Goal: Task Accomplishment & Management: Use online tool/utility

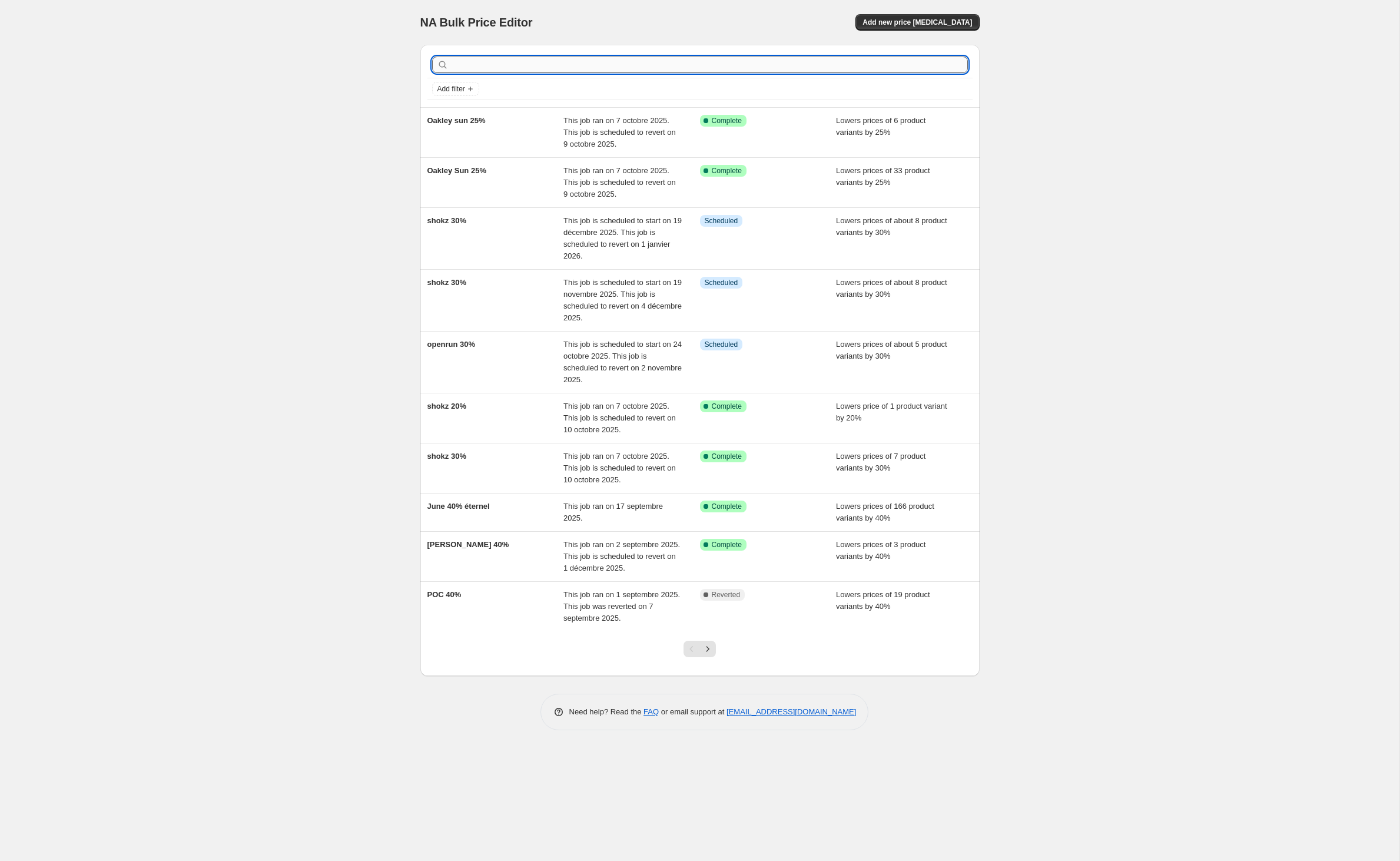
click at [794, 73] on input "text" at bounding box center [709, 65] width 517 height 16
type input "forever"
drag, startPoint x: 485, startPoint y: 75, endPoint x: 315, endPoint y: 75, distance: 170.0
click at [315, 76] on div "NA Bulk Price Editor. This page is ready NA Bulk Price Editor Add new price [ME…" at bounding box center [700, 430] width 1399 height 861
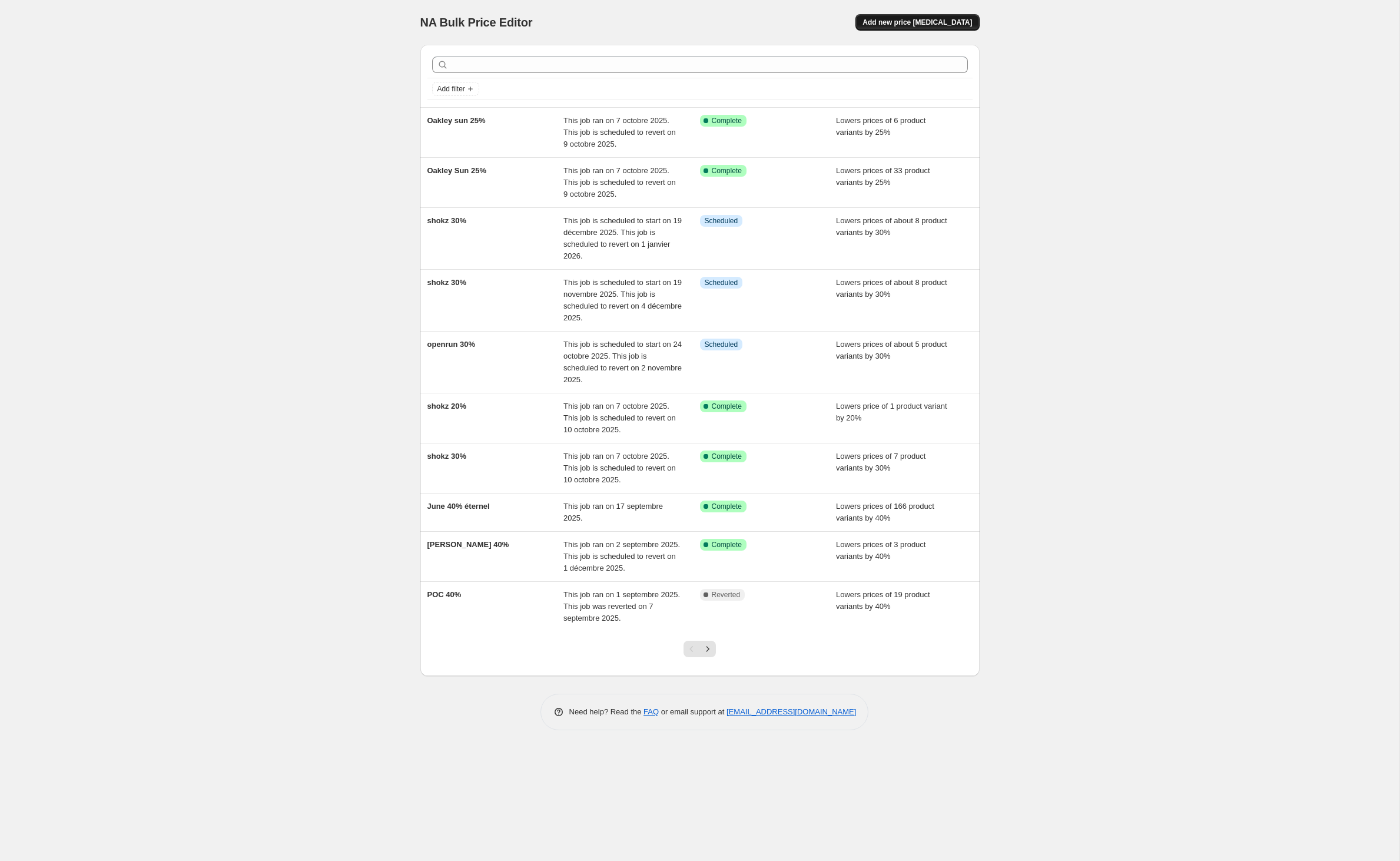
click at [947, 18] on button "Add new price change job" at bounding box center [917, 22] width 124 height 16
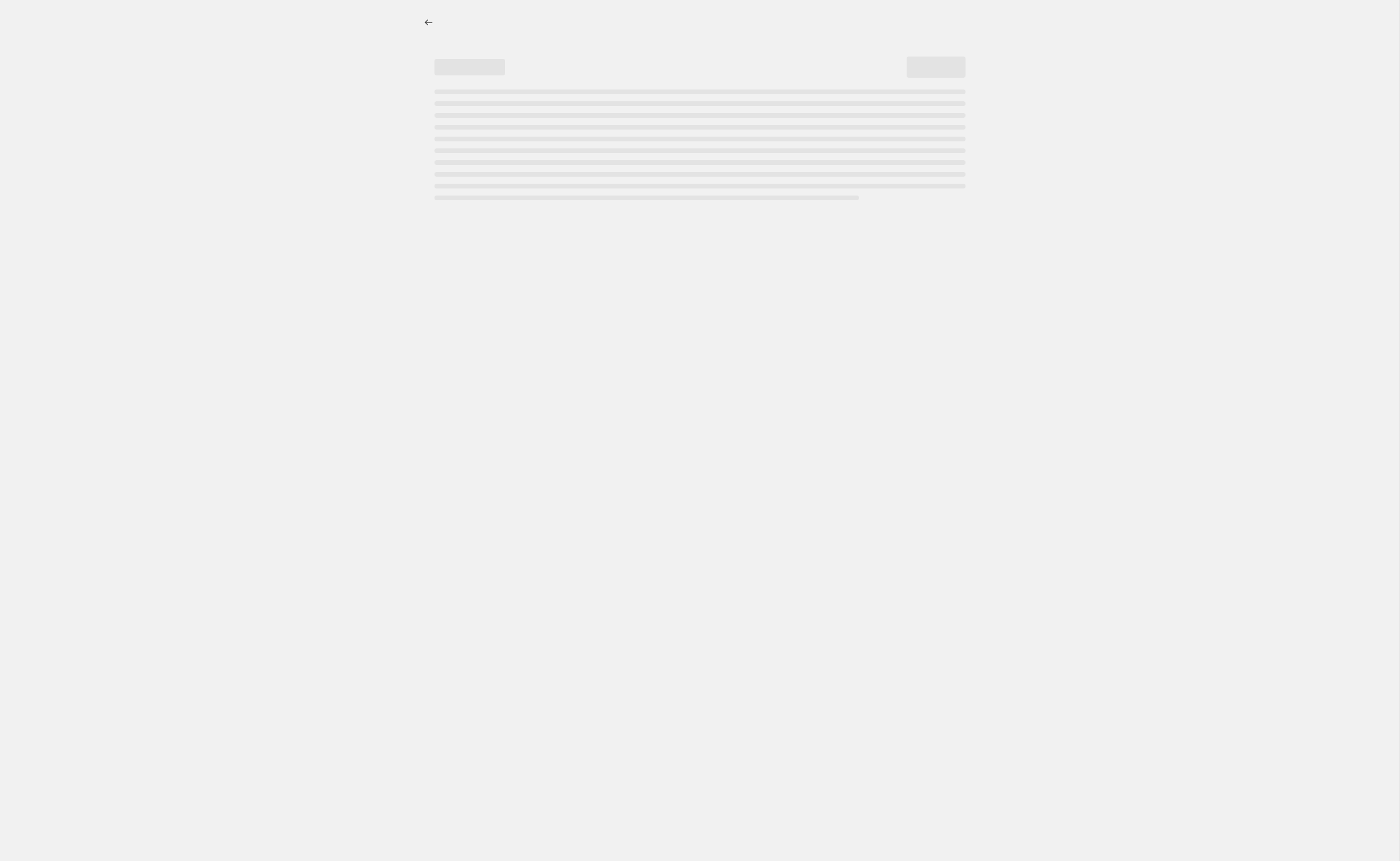
select select "percentage"
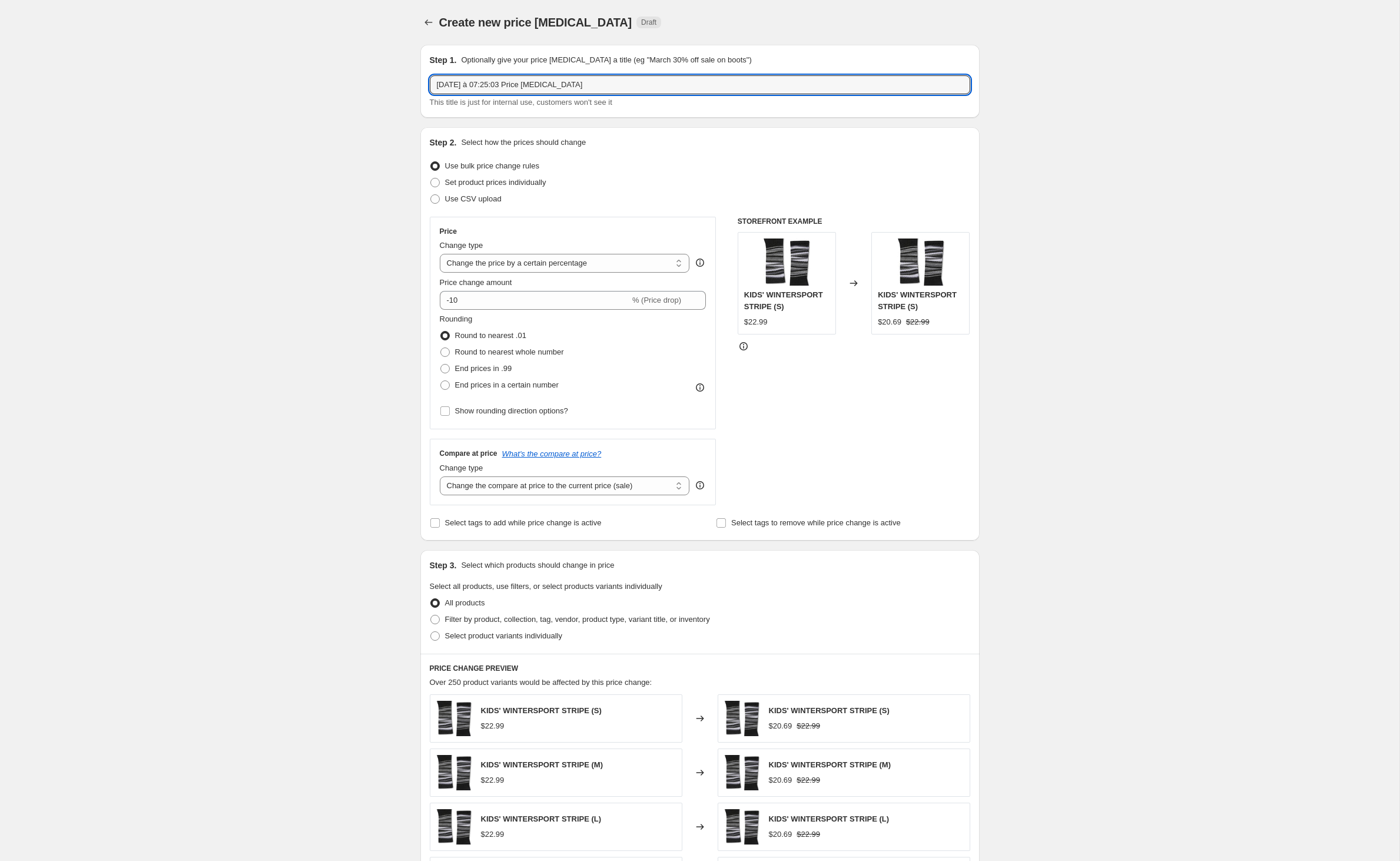
drag, startPoint x: 640, startPoint y: 91, endPoint x: 342, endPoint y: 89, distance: 298.0
click at [342, 89] on div "Create new price change job. This page is ready Create new price change job Dra…" at bounding box center [700, 588] width 1399 height 1177
type input "Billabong 40% éternel"
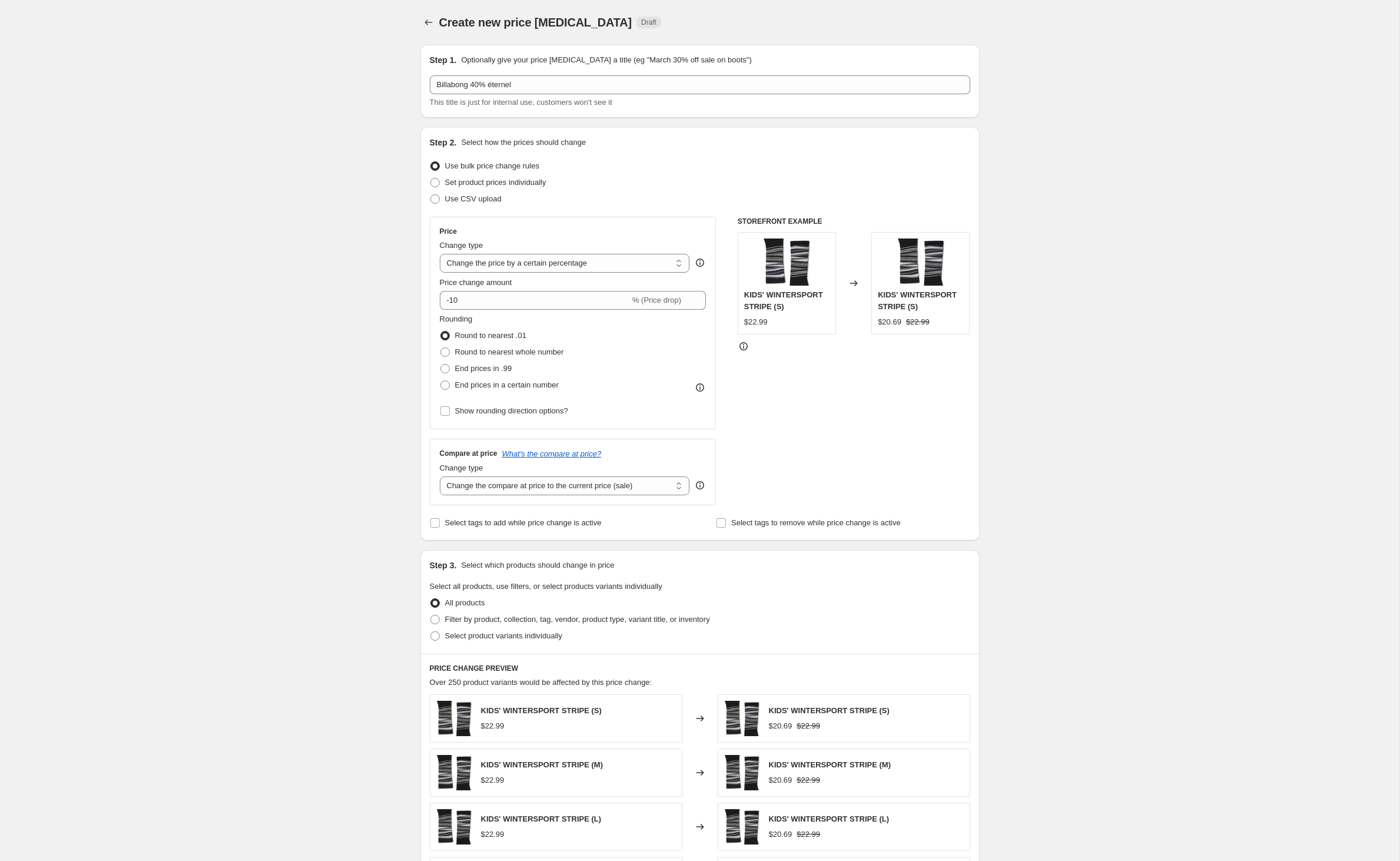
click at [458, 310] on div "Price change amount -10 % (Price drop)" at bounding box center [573, 293] width 267 height 33
click at [447, 310] on input "-10" at bounding box center [535, 300] width 190 height 19
type input "-1"
type input "-40"
click at [430, 528] on input "Select tags to add while price change is active" at bounding box center [435, 523] width 10 height 10
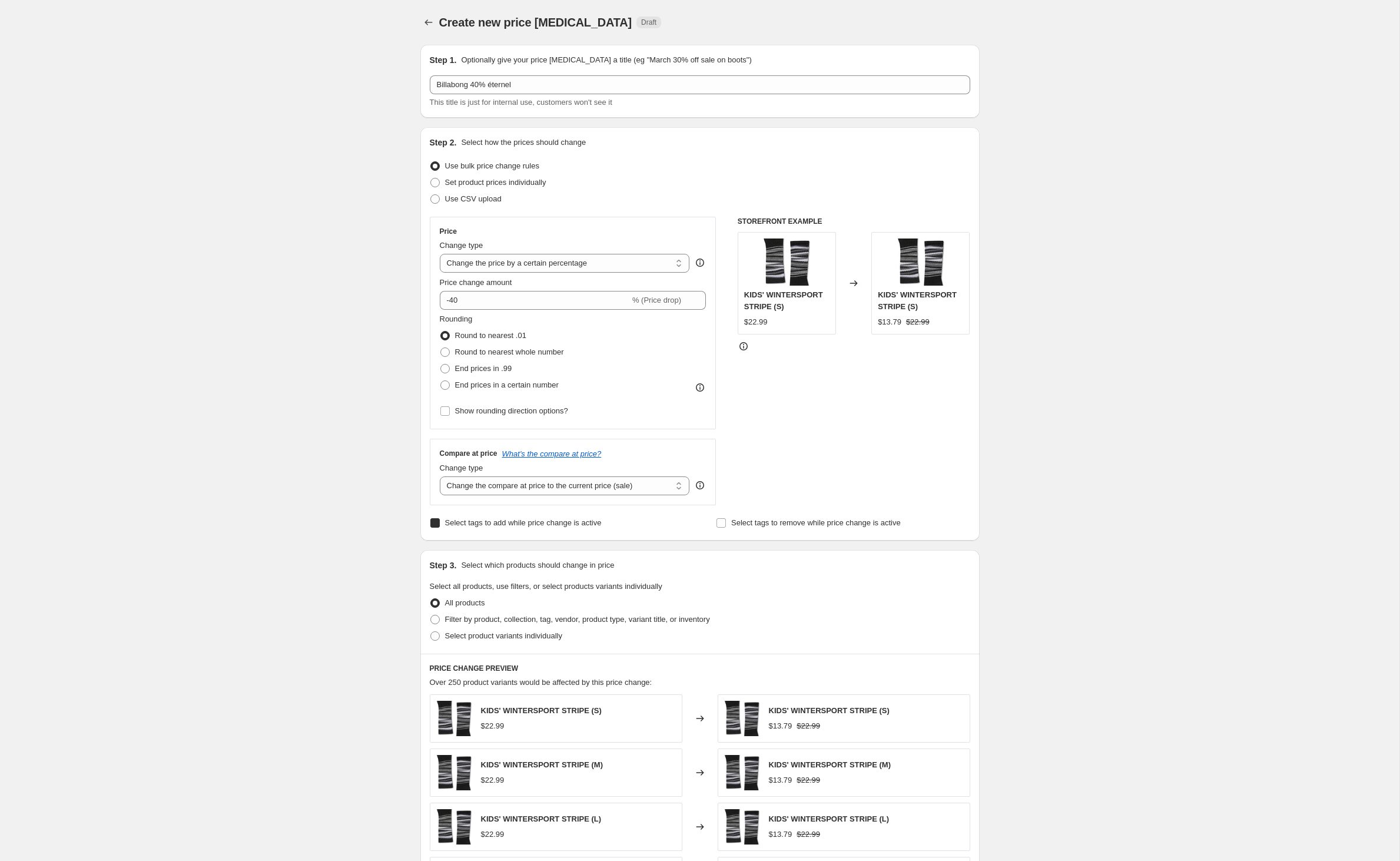
checkbox input "true"
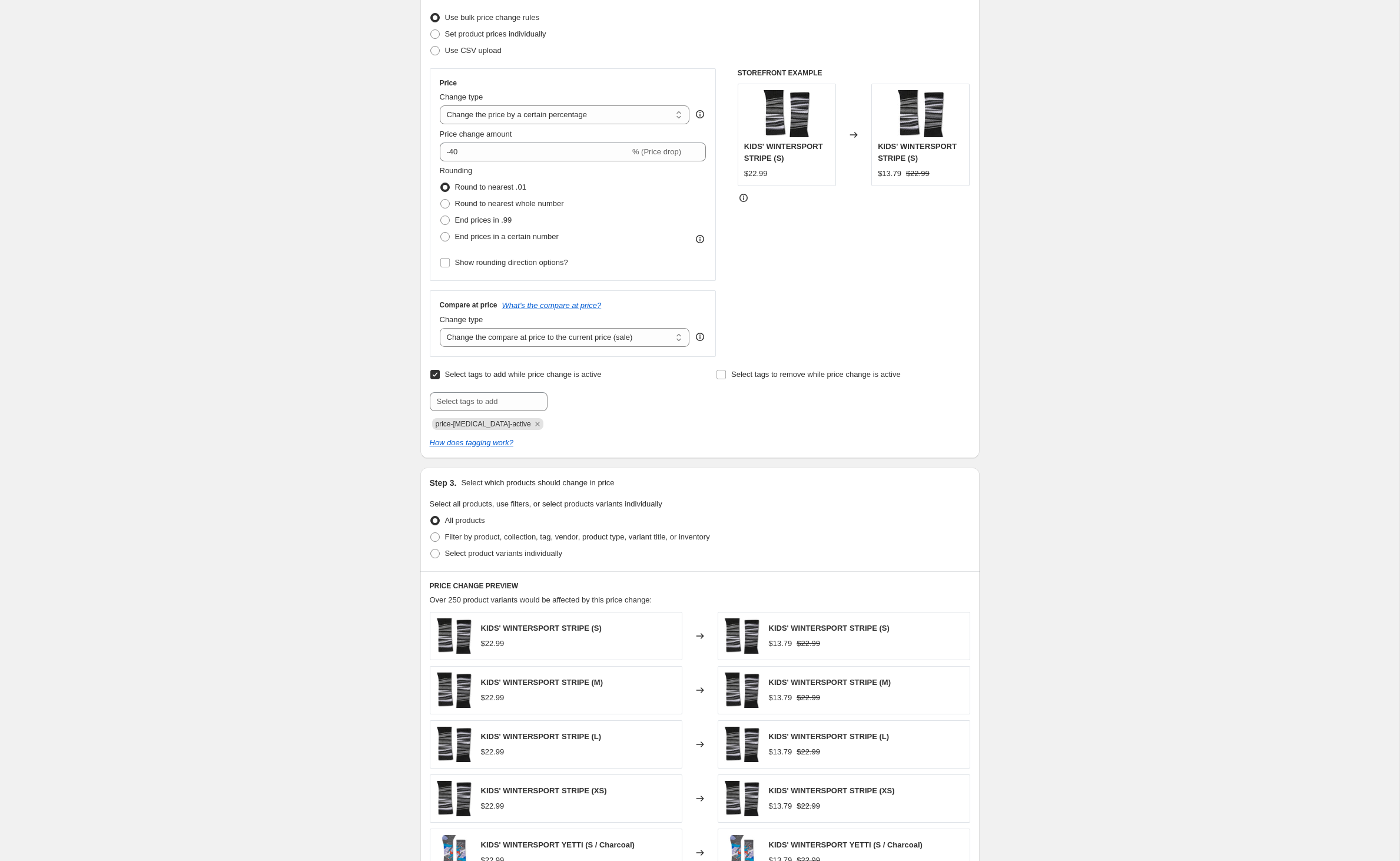
scroll to position [219, 0]
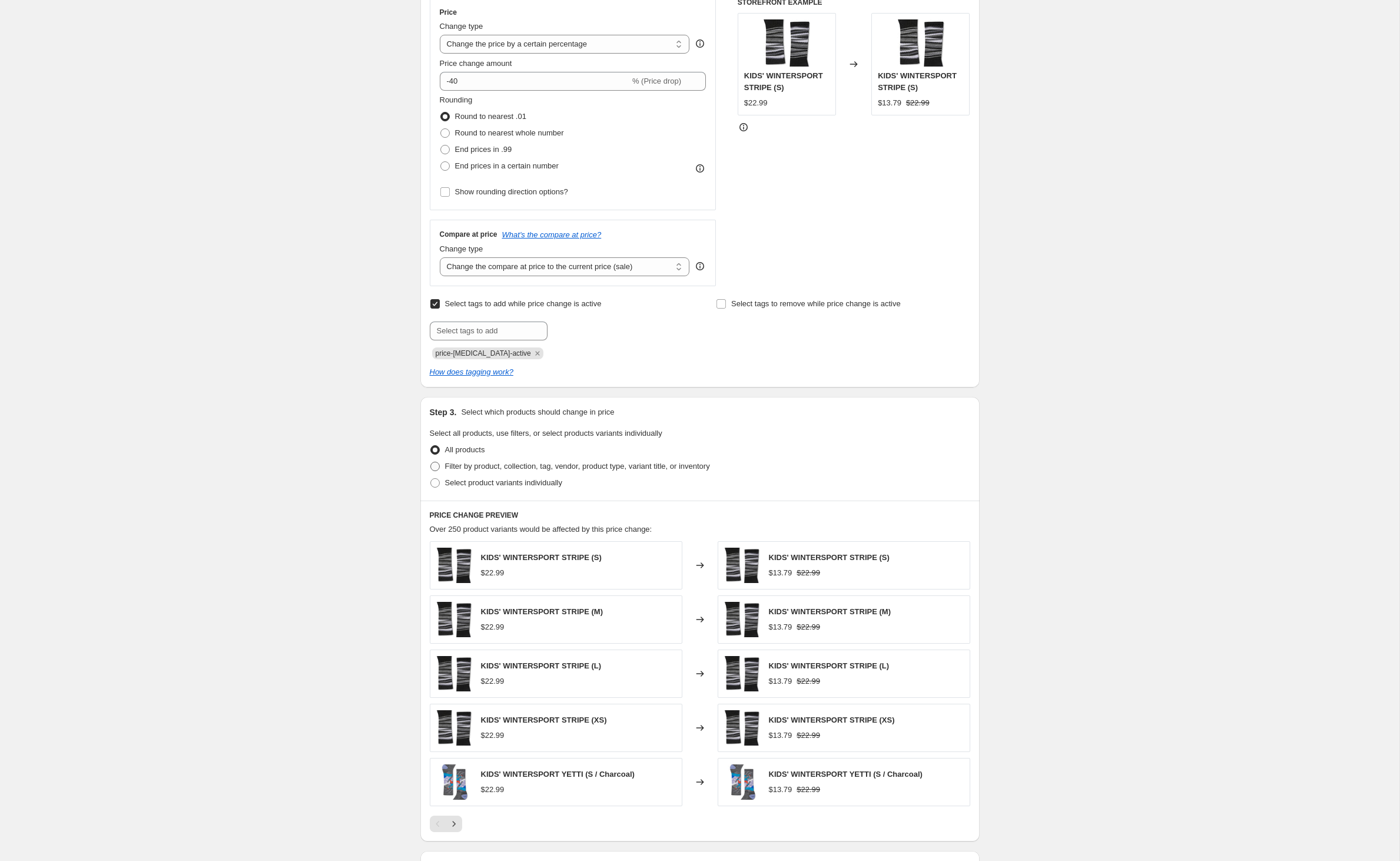
click at [430, 471] on span at bounding box center [435, 467] width 10 height 10
click at [430, 462] on input "Filter by product, collection, tag, vendor, product type, variant title, or inv…" at bounding box center [430, 462] width 1 height 1
radio input "true"
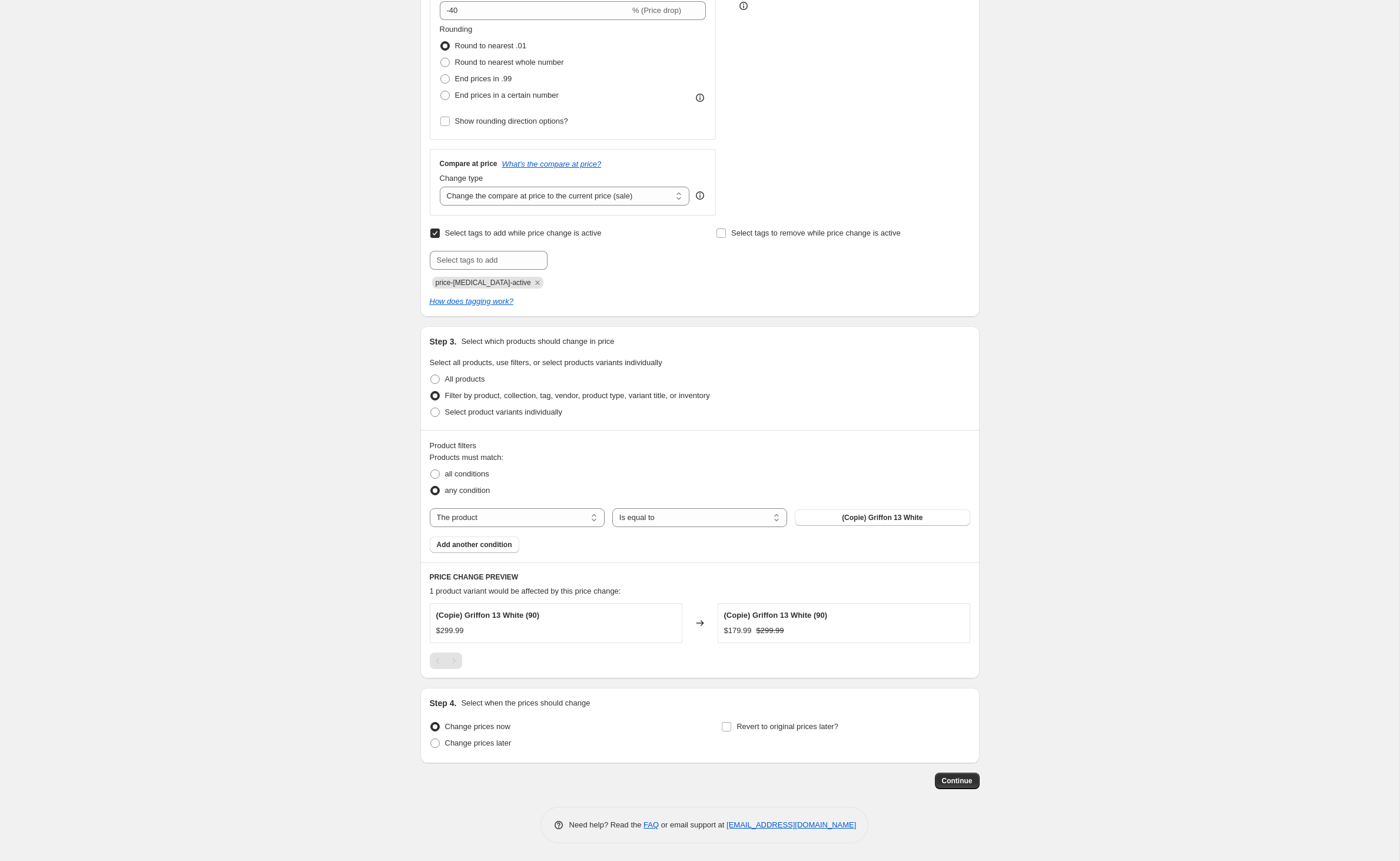
scroll to position [393, 0]
click at [430, 374] on span at bounding box center [435, 379] width 10 height 10
click at [430, 374] on input "All products" at bounding box center [430, 374] width 1 height 1
radio input "true"
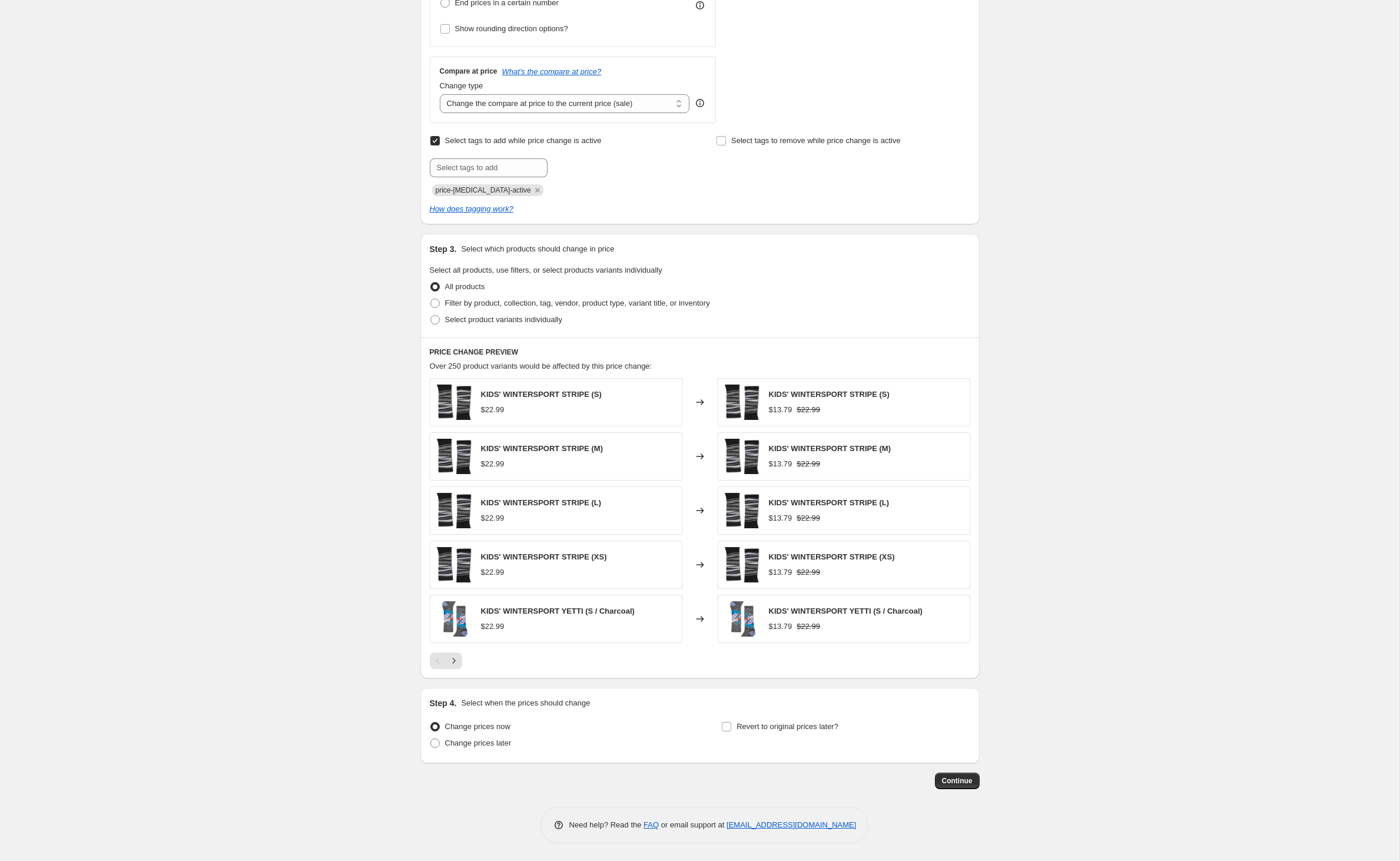
scroll to position [476, 0]
click at [430, 295] on label "Filter by product, collection, tag, vendor, product type, variant title, or inv…" at bounding box center [570, 303] width 280 height 16
click at [430, 298] on input "Filter by product, collection, tag, vendor, product type, variant title, or inv…" at bounding box center [430, 298] width 1 height 1
radio input "true"
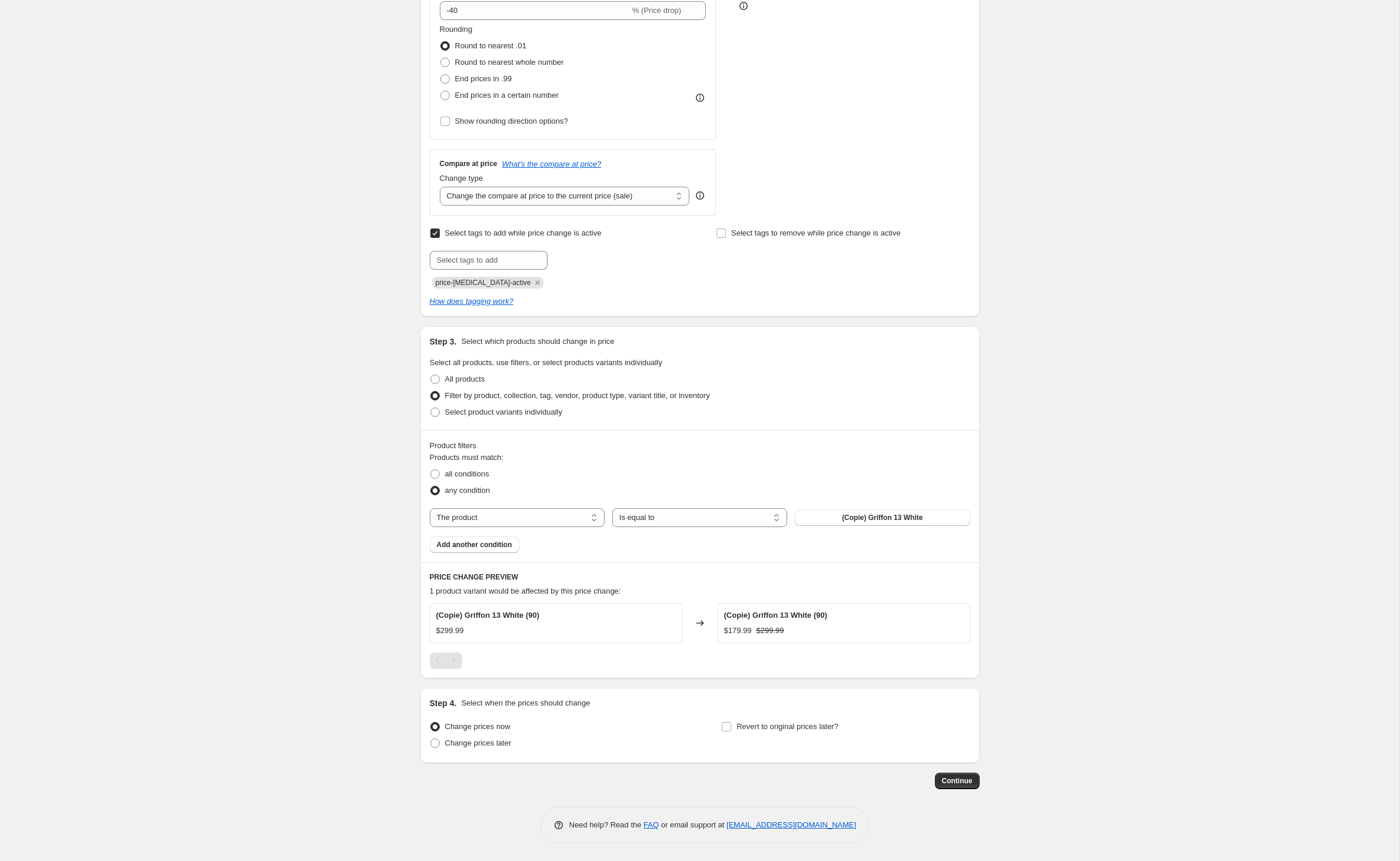
scroll to position [393, 0]
select select "vendor"
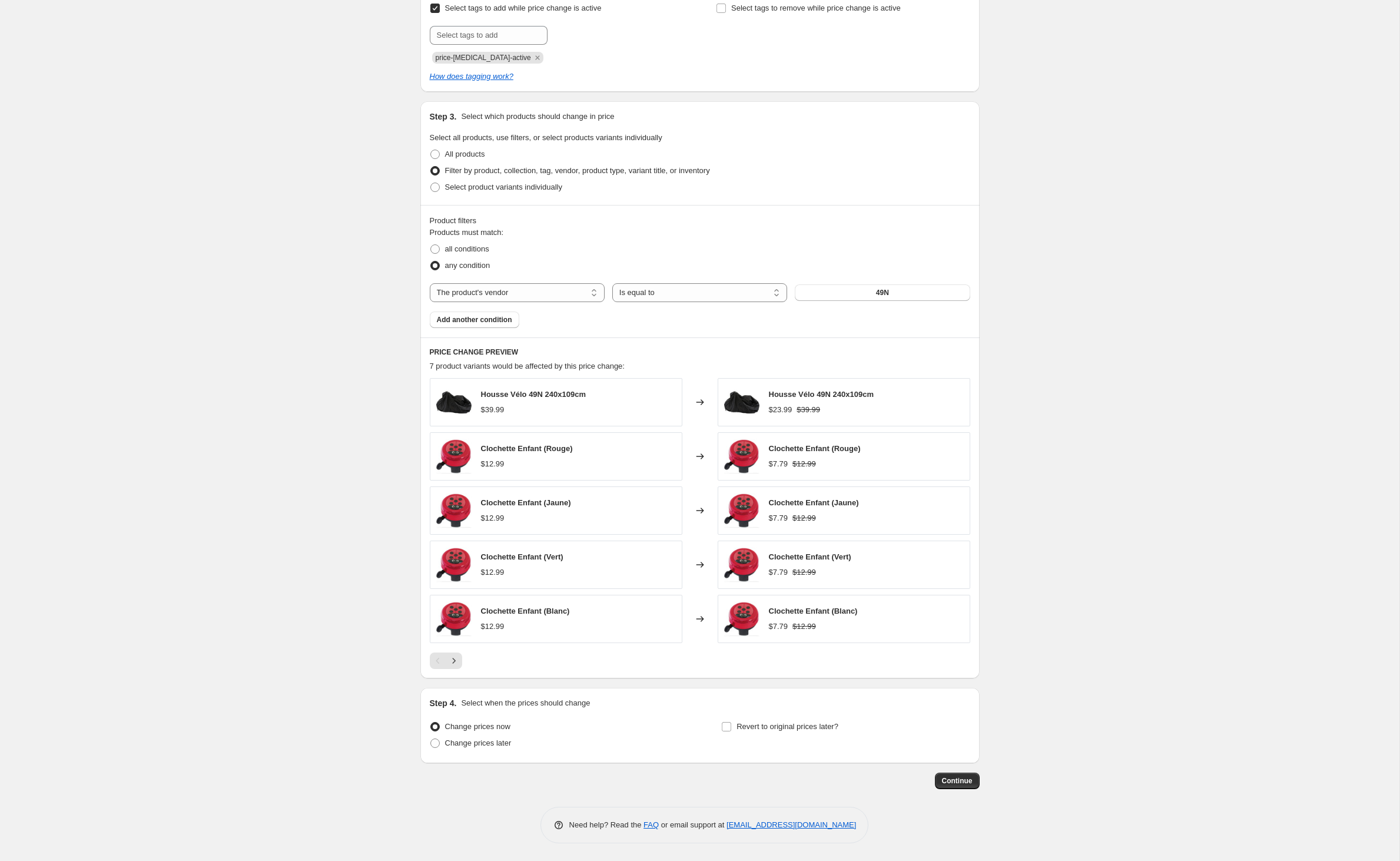
scroll to position [528, 0]
click at [875, 301] on button "49N" at bounding box center [881, 292] width 174 height 16
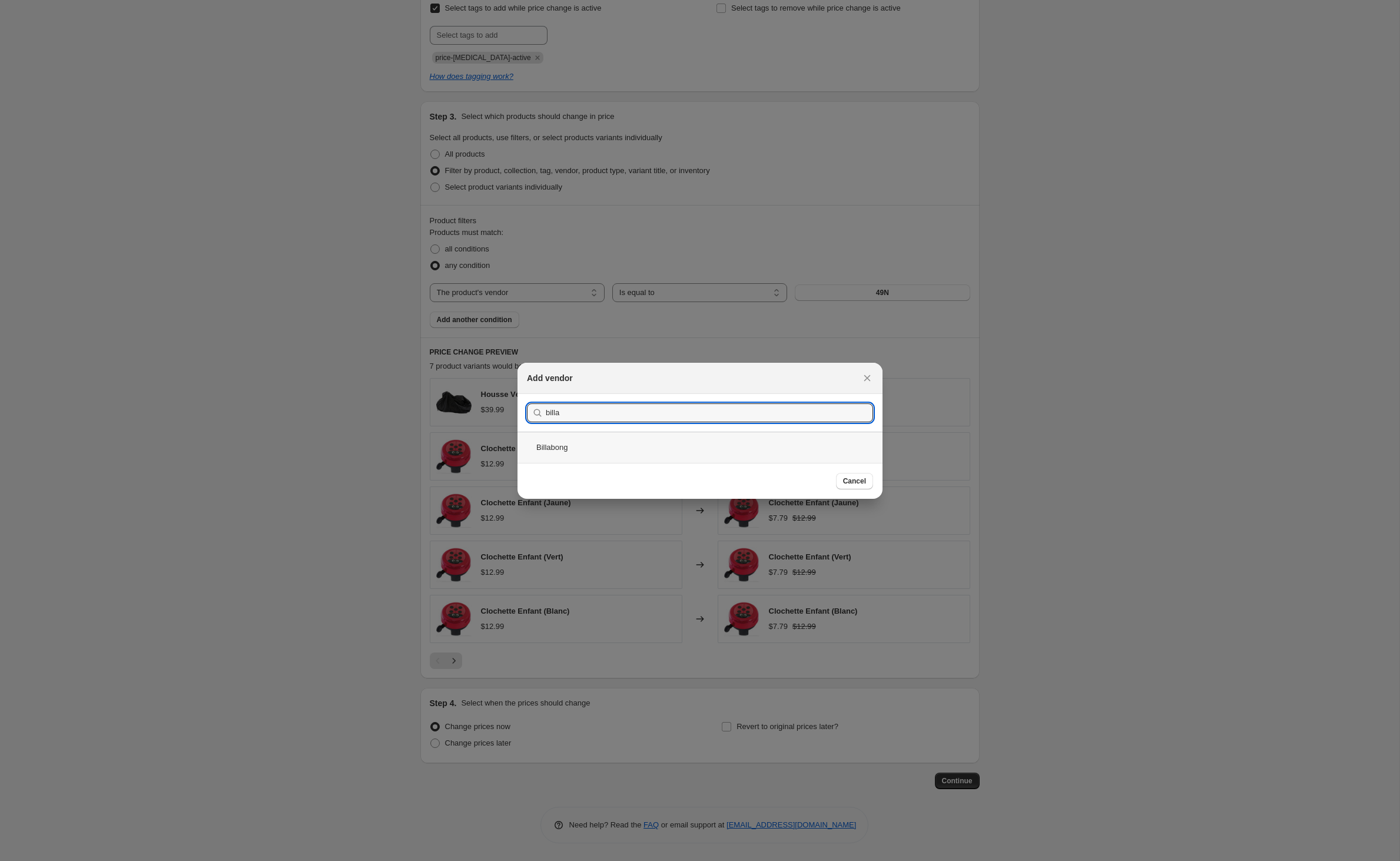
type input "billa"
click at [546, 446] on div "Billabong" at bounding box center [700, 447] width 365 height 31
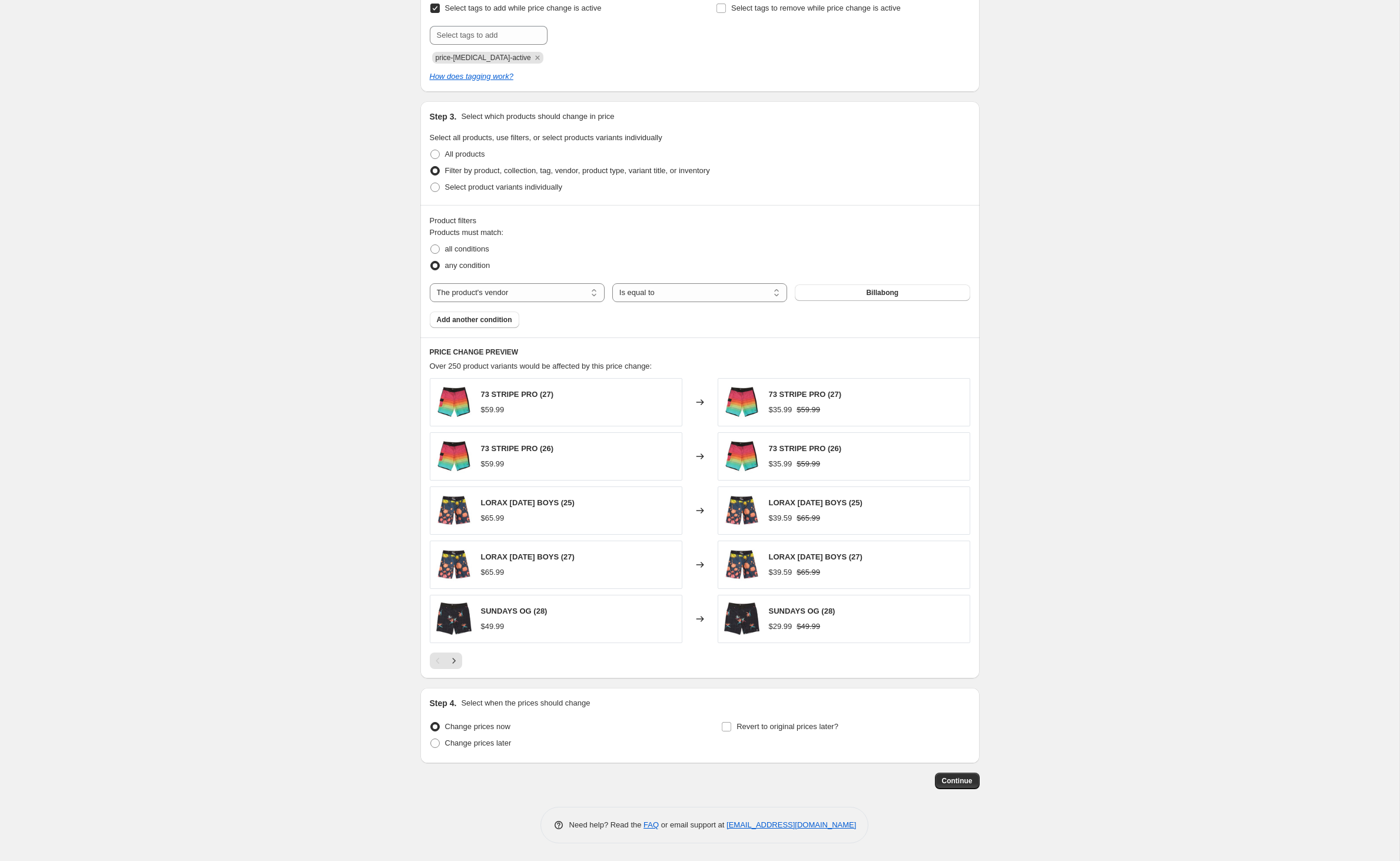
scroll to position [619, 0]
click at [972, 781] on span "Continue" at bounding box center [957, 781] width 30 height 10
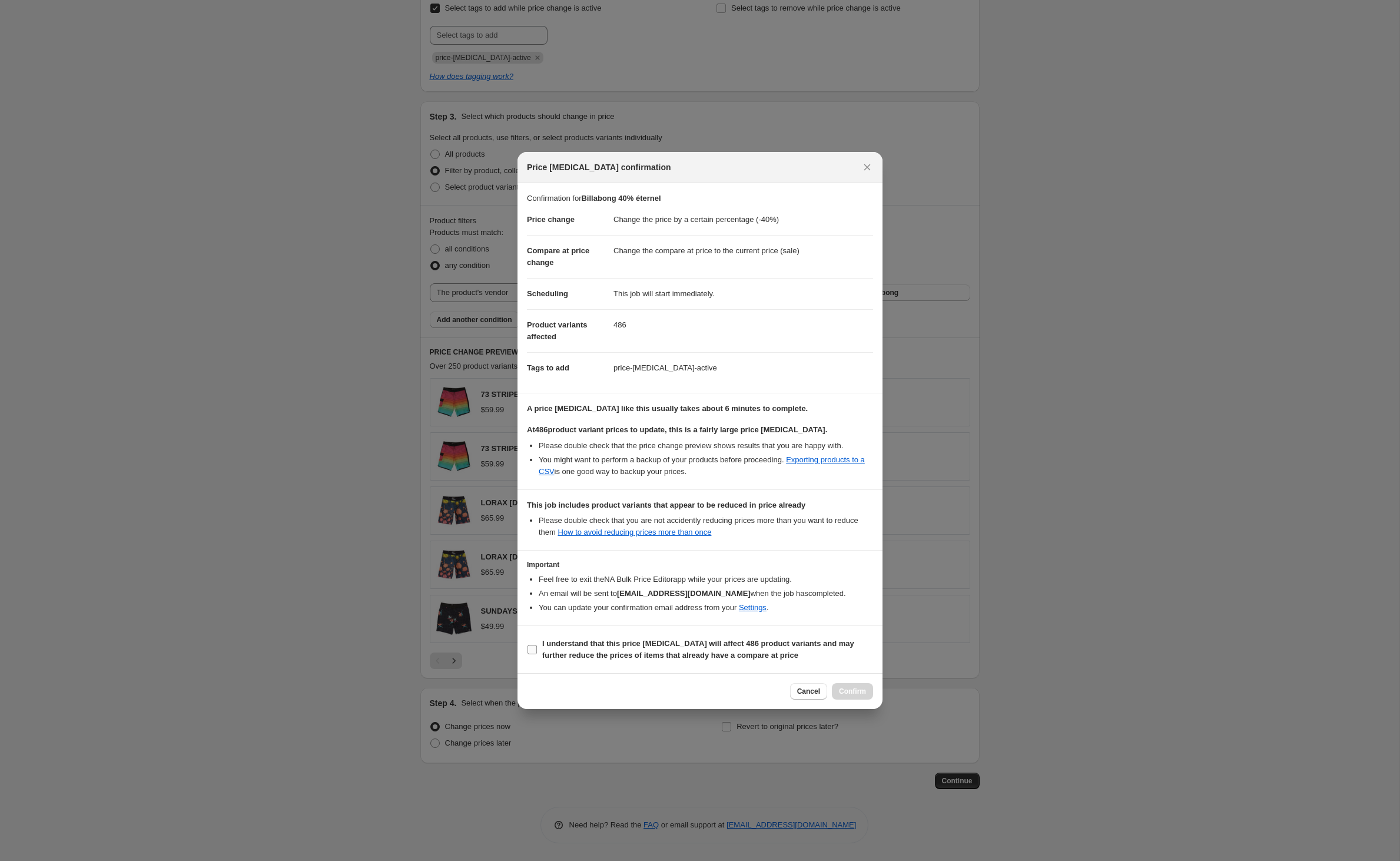
click at [528, 655] on input "I understand that this price change job will affect 486 product variants and ma…" at bounding box center [532, 650] width 10 height 10
checkbox input "true"
click at [859, 696] on span "Confirm" at bounding box center [852, 691] width 27 height 10
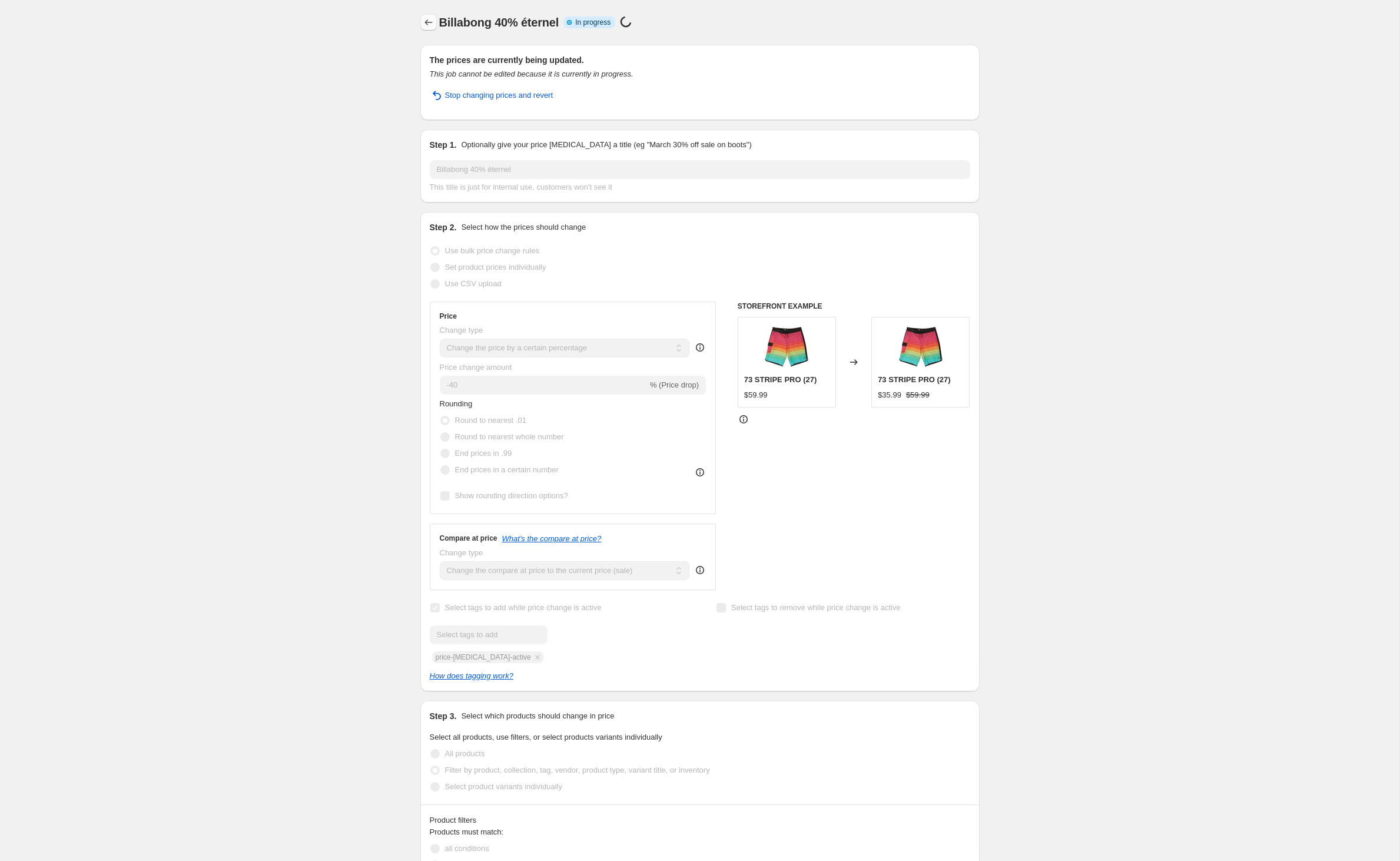
click at [424, 25] on icon "Price change jobs" at bounding box center [428, 22] width 7 height 6
